Goal: Information Seeking & Learning: Check status

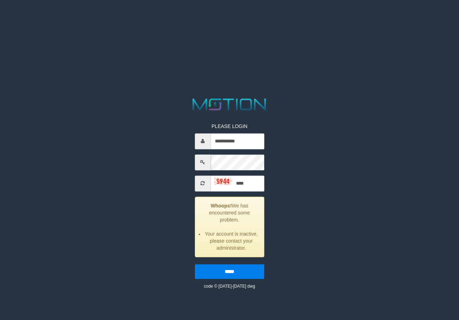
type input "****"
click at [195, 264] on input "*****" at bounding box center [229, 271] width 69 height 15
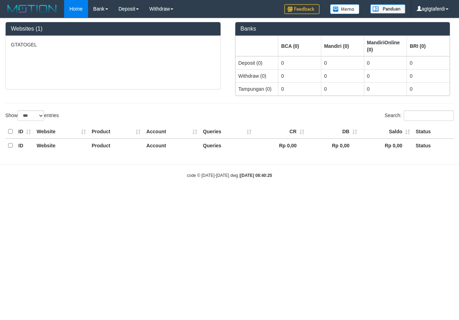
select select "***"
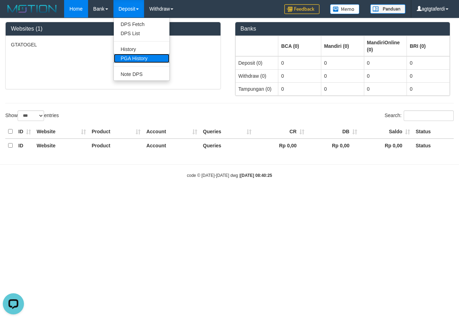
click at [124, 57] on link "PGA History" at bounding box center [142, 58] width 56 height 9
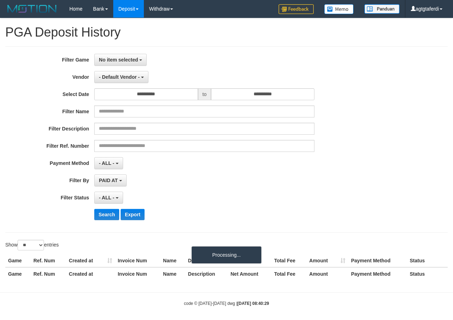
select select
select select "**"
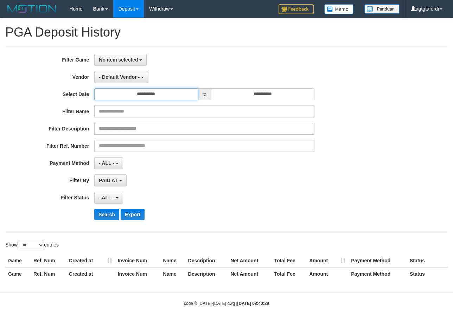
click at [140, 89] on input "**********" at bounding box center [146, 94] width 104 height 12
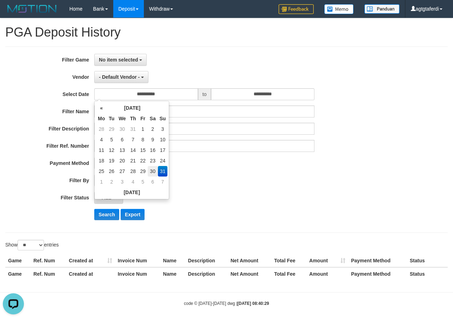
click at [152, 170] on td "30" at bounding box center [153, 171] width 10 height 11
type input "**********"
click at [152, 170] on td "30" at bounding box center [153, 171] width 10 height 11
click at [298, 94] on input "**********" at bounding box center [263, 94] width 104 height 12
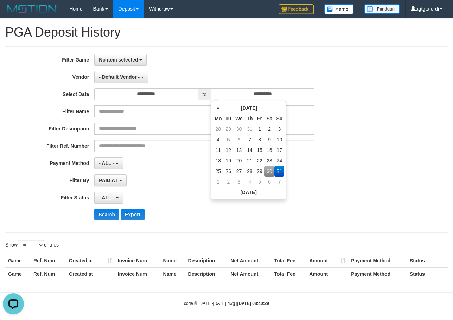
click at [271, 171] on td "30" at bounding box center [270, 171] width 10 height 11
type input "**********"
click at [119, 74] on button "- Default Vendor -" at bounding box center [121, 77] width 54 height 12
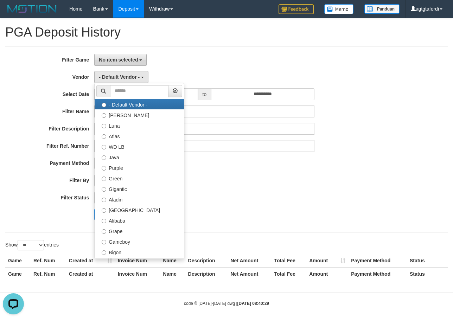
click at [127, 60] on span "No item selected" at bounding box center [118, 60] width 39 height 6
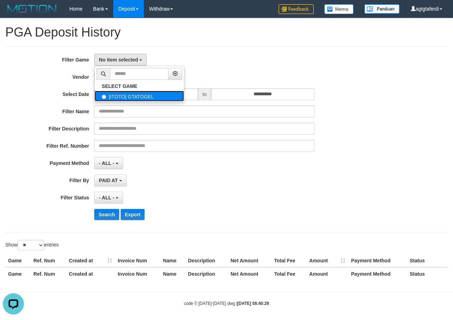
click at [142, 93] on label "[ITOTO] GTATOGEL" at bounding box center [139, 96] width 89 height 11
select select "****"
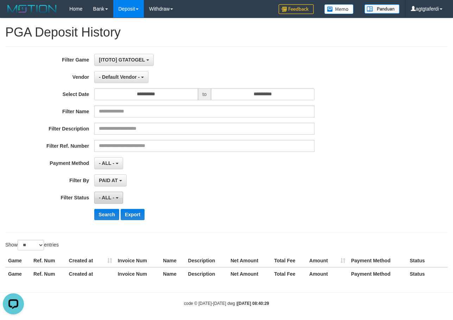
click at [112, 195] on span "- ALL -" at bounding box center [106, 198] width 15 height 6
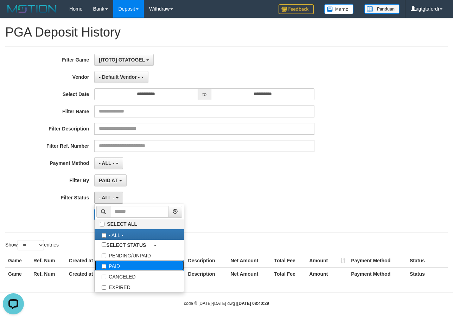
click at [123, 262] on label "PAID" at bounding box center [139, 266] width 89 height 11
select select "*"
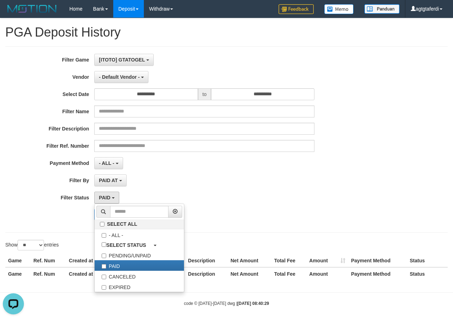
click at [179, 177] on div "PAID AT PAID AT CREATED AT" at bounding box center [204, 181] width 220 height 12
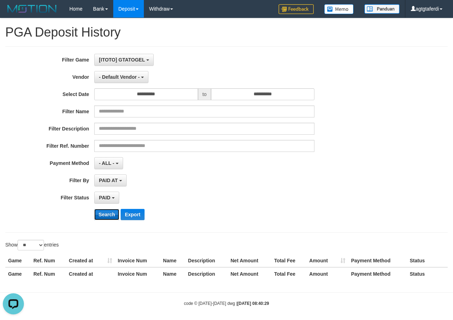
click at [112, 210] on button "Search" at bounding box center [106, 214] width 25 height 11
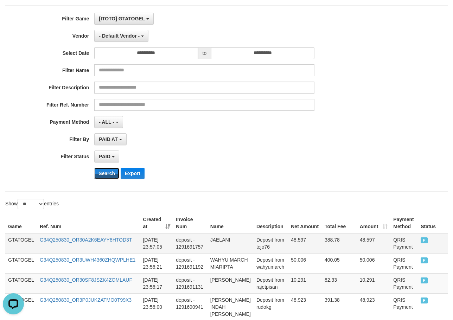
scroll to position [106, 0]
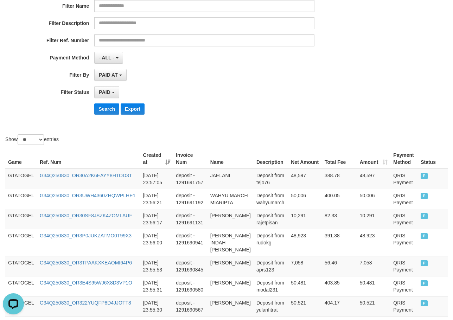
click at [108, 142] on div "Show ** ** ** *** entries" at bounding box center [113, 140] width 216 height 12
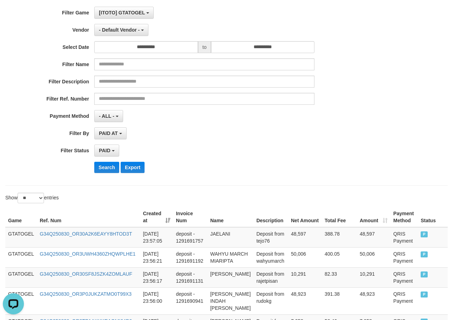
scroll to position [0, 0]
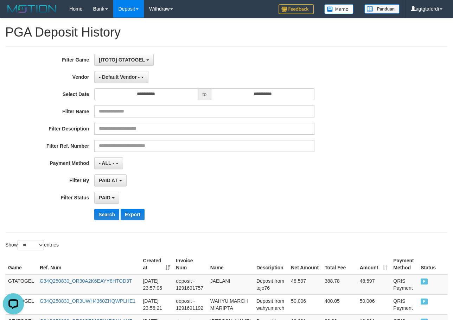
click at [125, 87] on div "**********" at bounding box center [189, 140] width 378 height 172
click at [131, 81] on button "- Default Vendor -" at bounding box center [121, 77] width 54 height 12
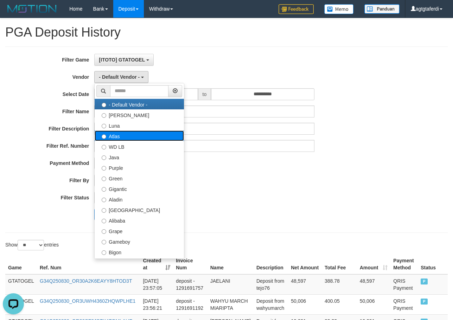
click at [140, 137] on label "Atlas" at bounding box center [139, 136] width 89 height 11
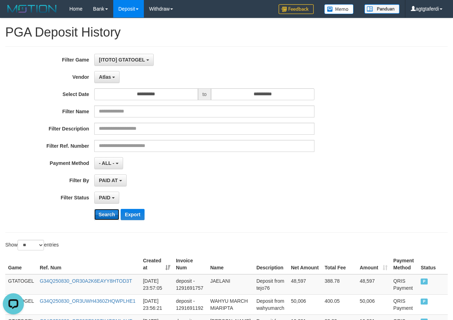
click at [112, 214] on button "Search" at bounding box center [106, 214] width 25 height 11
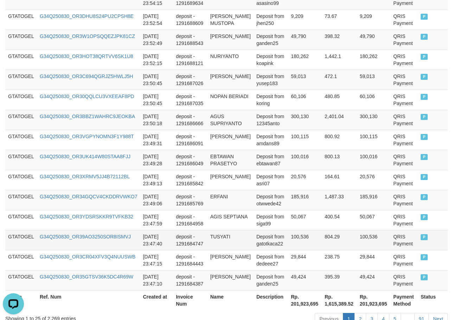
scroll to position [553, 0]
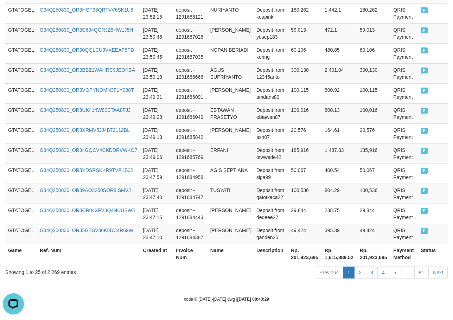
click at [291, 257] on th "Rp. 201,923,695" at bounding box center [305, 254] width 34 height 20
copy th "201,923,695"
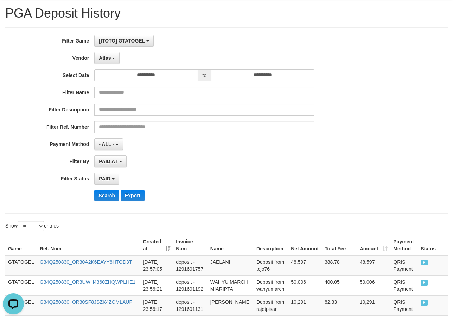
scroll to position [35, 0]
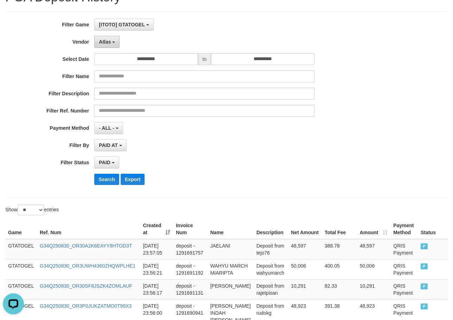
click at [113, 42] on b "button" at bounding box center [113, 42] width 3 height 1
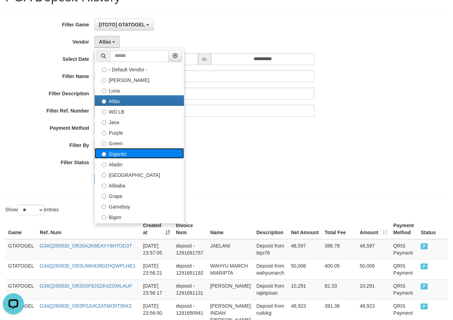
click at [126, 153] on label "Gigantic" at bounding box center [139, 153] width 89 height 11
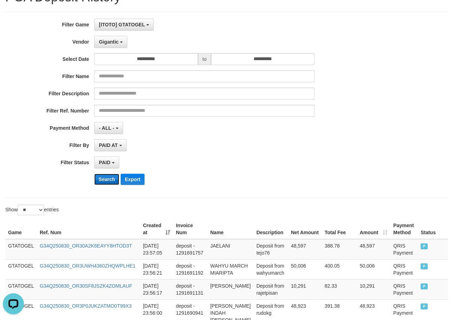
click at [111, 177] on button "Search" at bounding box center [106, 179] width 25 height 11
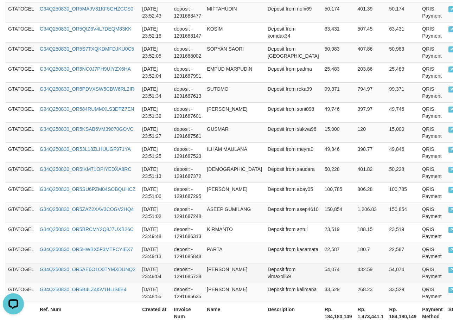
scroll to position [532, 0]
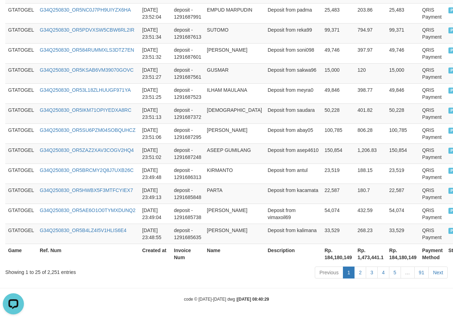
click at [322, 260] on th "Rp. 184,180,149" at bounding box center [338, 254] width 33 height 20
copy th "184,180,149"
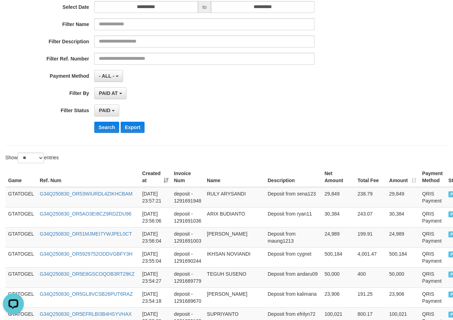
scroll to position [0, 0]
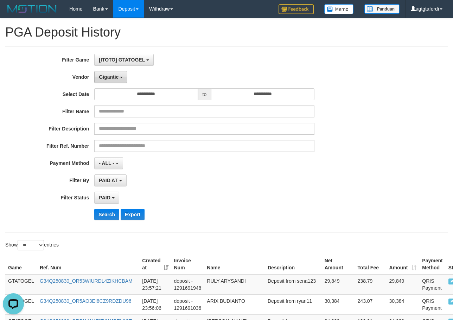
click at [112, 79] on span "Gigantic" at bounding box center [109, 77] width 20 height 6
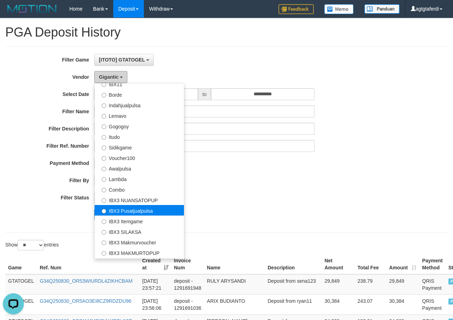
scroll to position [211, 0]
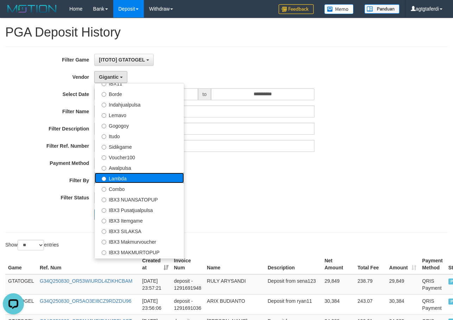
click at [125, 178] on label "Lambda" at bounding box center [139, 178] width 89 height 11
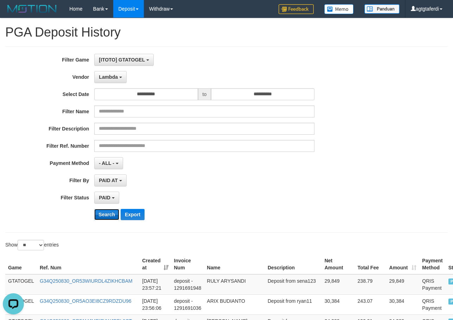
click at [107, 211] on button "Search" at bounding box center [106, 214] width 25 height 11
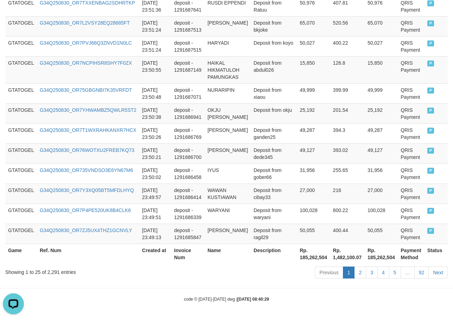
scroll to position [546, 0]
click at [297, 258] on th "Rp. 185,262,504" at bounding box center [313, 254] width 33 height 20
copy th "185,262,504"
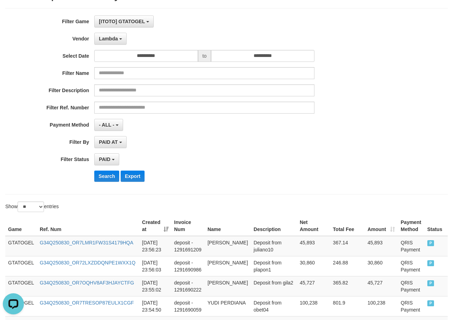
scroll to position [0, 0]
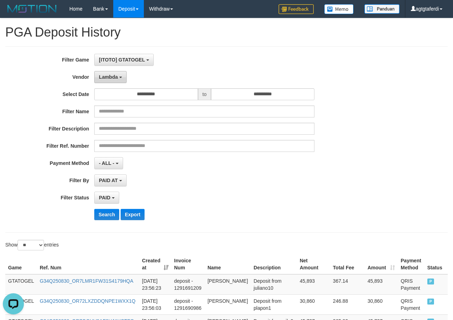
click at [117, 79] on span "Lambda" at bounding box center [108, 77] width 19 height 6
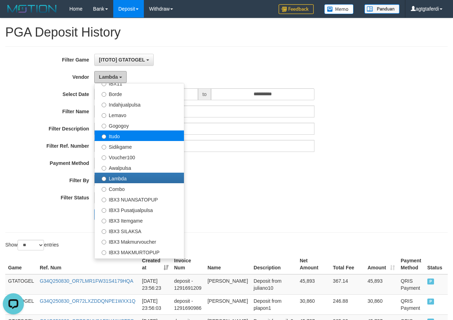
scroll to position [231, 0]
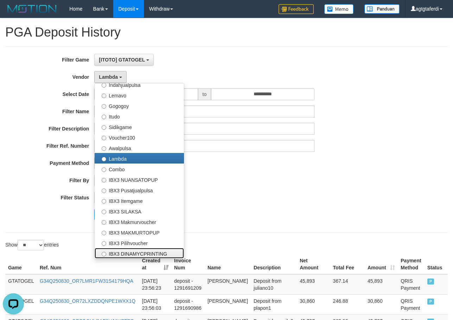
click at [148, 251] on label "IBX3 DINAMYCPRINTING" at bounding box center [139, 253] width 89 height 11
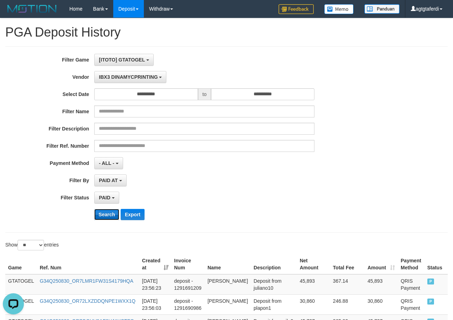
click at [106, 214] on button "Search" at bounding box center [106, 214] width 25 height 11
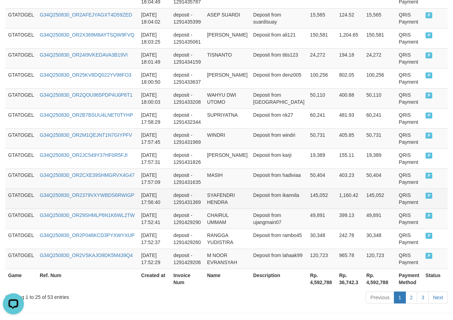
scroll to position [539, 0]
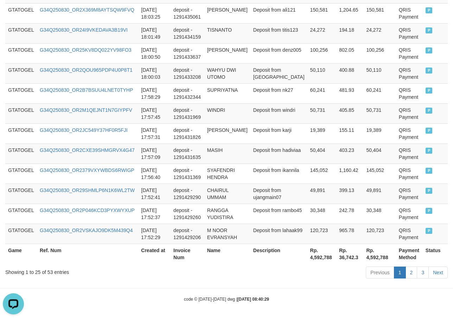
click at [308, 258] on th "Rp. 4,592,788" at bounding box center [322, 254] width 29 height 20
copy th "4,592,788"
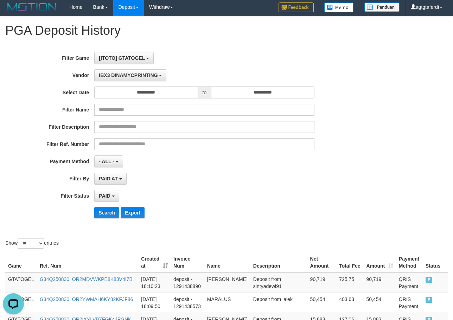
scroll to position [0, 0]
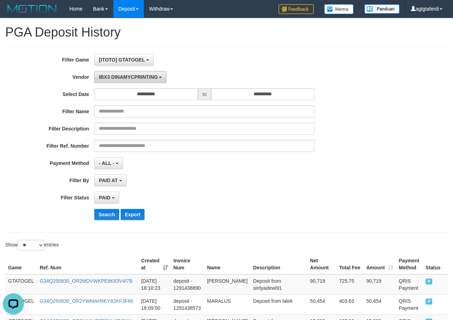
click at [138, 79] on span "IBX3 DINAMYCPRINTING" at bounding box center [128, 77] width 59 height 6
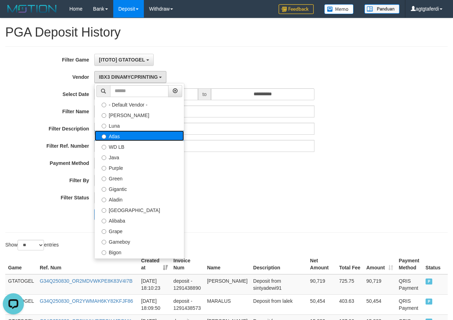
click at [128, 134] on label "Atlas" at bounding box center [139, 136] width 89 height 11
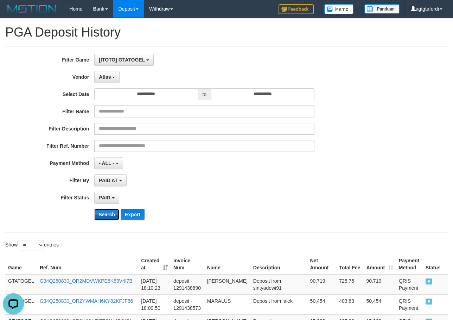
click at [108, 217] on button "Search" at bounding box center [106, 214] width 25 height 11
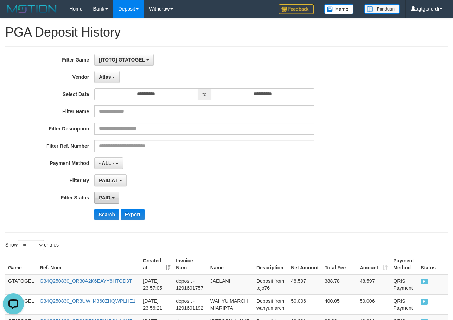
click at [114, 199] on b "button" at bounding box center [113, 198] width 3 height 1
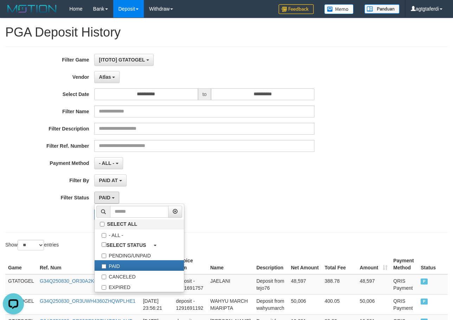
click at [215, 184] on div "PAID AT PAID AT CREATED AT" at bounding box center [204, 181] width 220 height 12
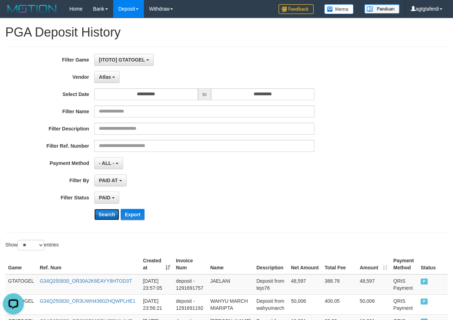
click at [112, 214] on button "Search" at bounding box center [106, 214] width 25 height 11
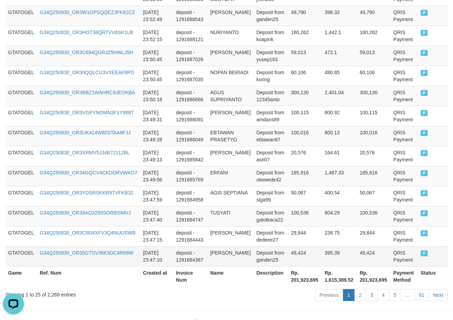
scroll to position [553, 0]
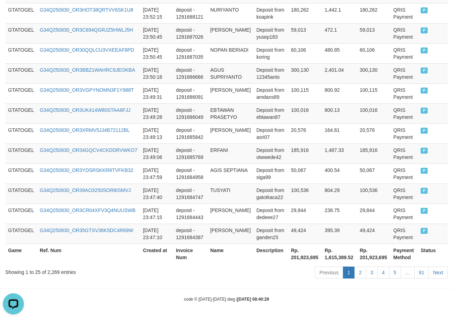
click at [290, 256] on th "Rp. 201,923,695" at bounding box center [305, 254] width 34 height 20
copy th "201,923,695"
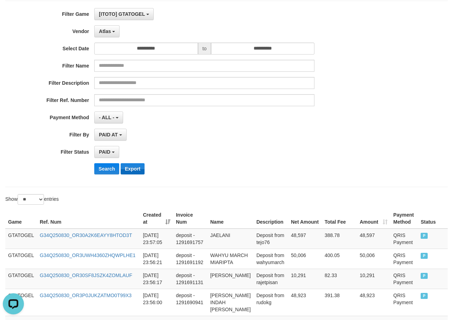
scroll to position [0, 0]
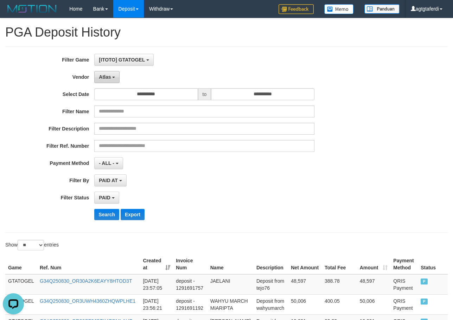
click at [108, 75] on span "Atlas" at bounding box center [105, 77] width 12 height 6
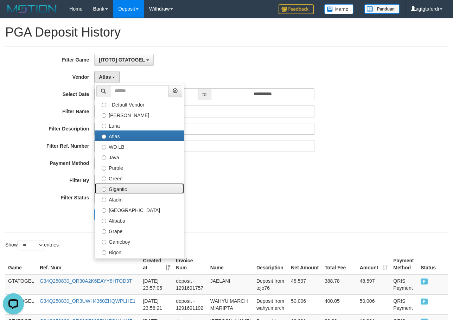
click at [147, 188] on label "Gigantic" at bounding box center [139, 188] width 89 height 11
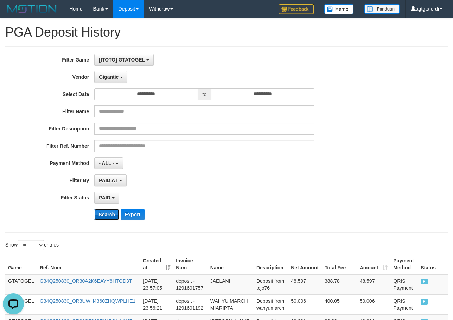
click at [105, 215] on button "Search" at bounding box center [106, 214] width 25 height 11
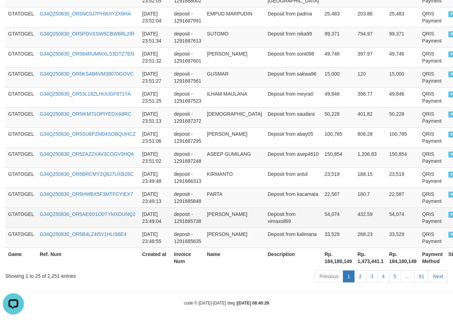
scroll to position [532, 0]
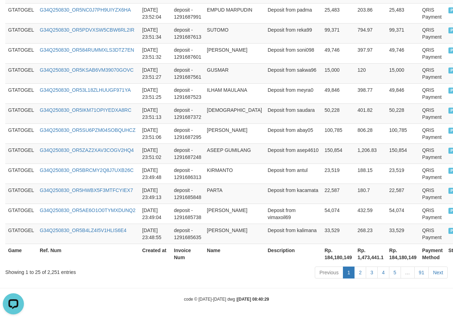
click at [322, 259] on th "Rp. 184,180,149" at bounding box center [338, 254] width 33 height 20
copy th "184,180,149"
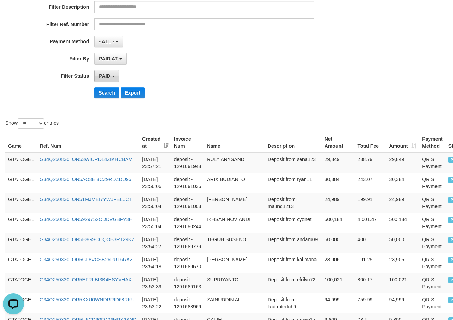
scroll to position [75, 0]
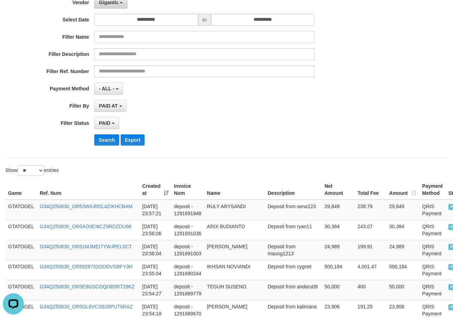
click at [120, 6] on button "Gigantic" at bounding box center [110, 2] width 33 height 12
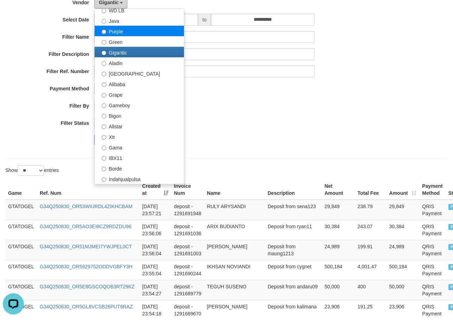
scroll to position [70, 0]
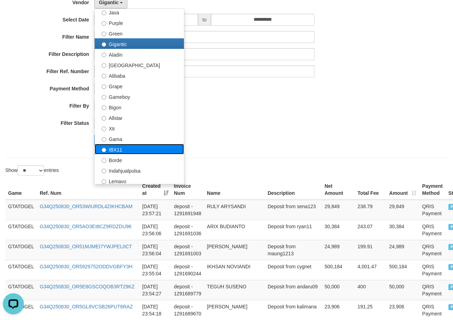
click at [135, 149] on label "IBX11" at bounding box center [139, 149] width 89 height 11
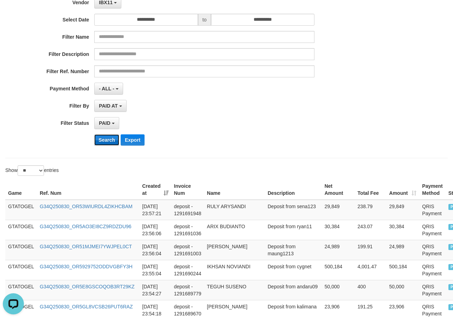
click at [106, 143] on button "Search" at bounding box center [106, 139] width 25 height 11
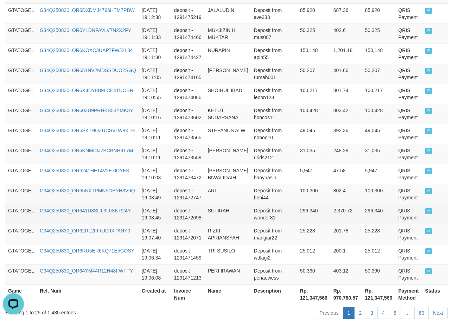
scroll to position [539, 0]
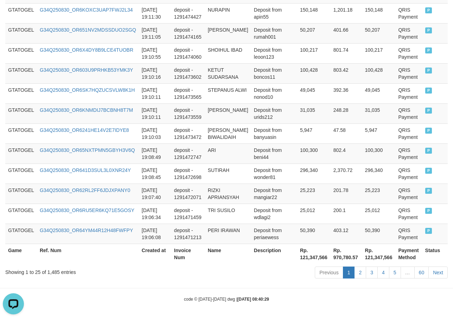
click at [297, 257] on th "Rp. 121,347,566" at bounding box center [313, 254] width 33 height 20
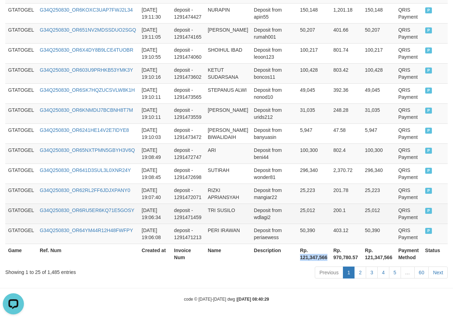
copy th "121,347,566"
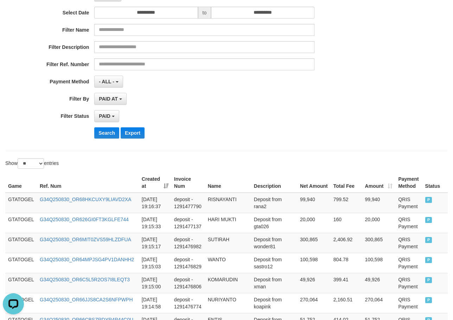
scroll to position [0, 0]
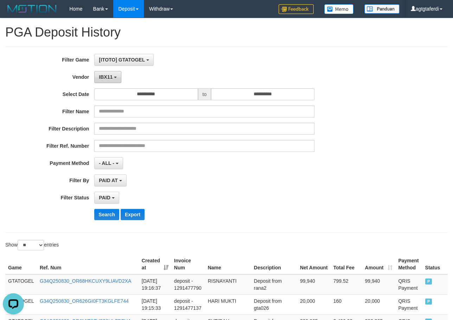
click at [111, 80] on button "IBX11" at bounding box center [107, 77] width 27 height 12
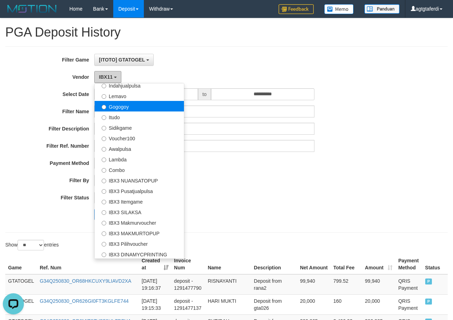
scroll to position [231, 0]
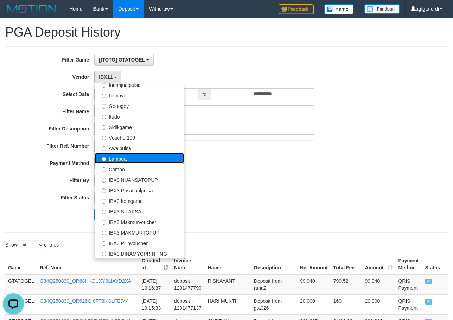
click at [129, 161] on label "Lambda" at bounding box center [139, 158] width 89 height 11
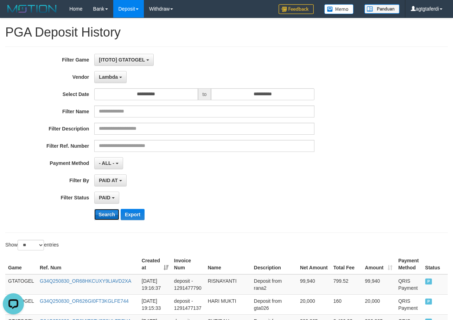
click at [103, 219] on button "Search" at bounding box center [106, 214] width 25 height 11
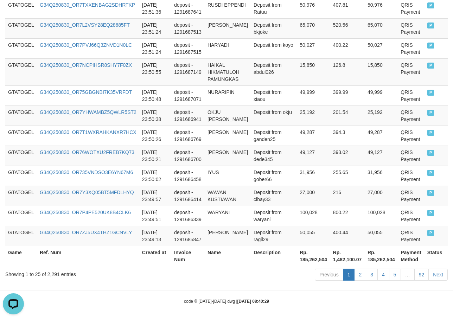
scroll to position [546, 0]
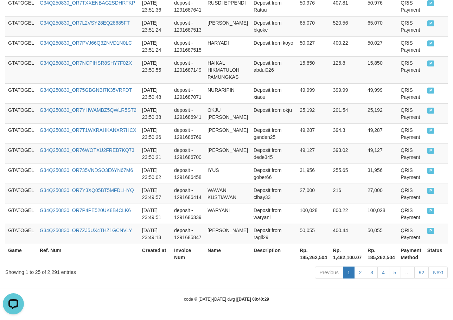
click at [305, 259] on th "Rp. 185,262,504" at bounding box center [313, 254] width 33 height 20
copy th "185,262,504"
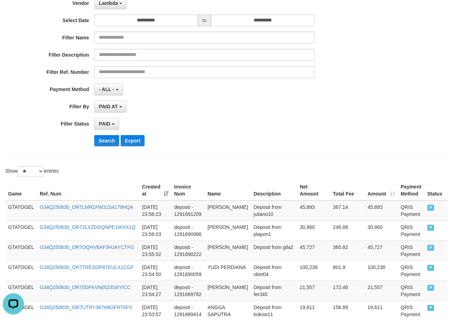
scroll to position [0, 0]
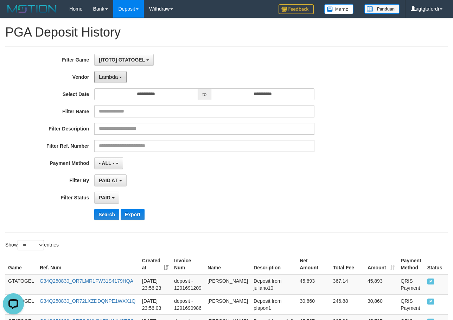
drag, startPoint x: 116, startPoint y: 79, endPoint x: 119, endPoint y: 88, distance: 9.0
click at [116, 79] on span "Lambda" at bounding box center [108, 77] width 19 height 6
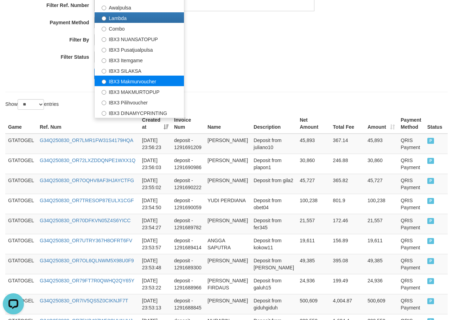
scroll to position [176, 0]
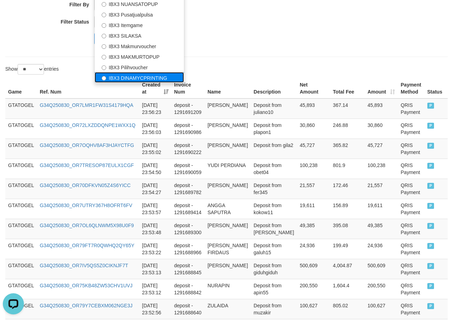
click at [153, 75] on label "IBX3 DINAMYCPRINTING" at bounding box center [139, 77] width 89 height 11
select select "**********"
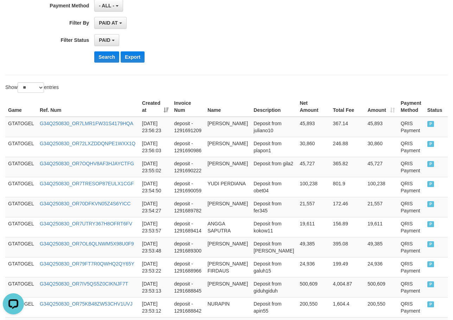
scroll to position [141, 0]
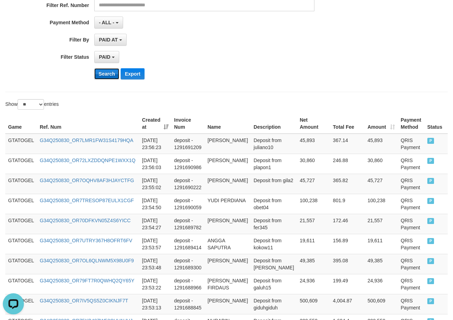
click at [108, 77] on button "Search" at bounding box center [106, 73] width 25 height 11
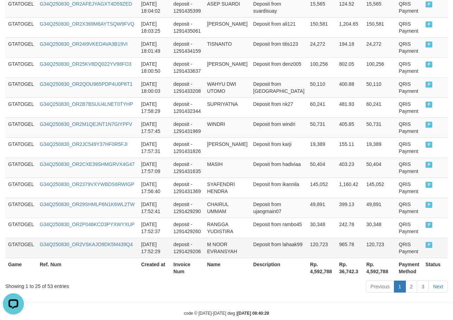
scroll to position [539, 0]
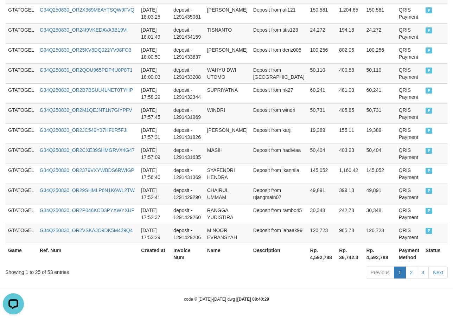
click at [308, 259] on th "Rp. 4,592,788" at bounding box center [322, 254] width 29 height 20
drag, startPoint x: 294, startPoint y: 259, endPoint x: 320, endPoint y: 255, distance: 26.0
click at [308, 259] on th "Rp. 4,592,788" at bounding box center [322, 254] width 29 height 20
copy th "4,592,788"
